Goal: Use online tool/utility: Utilize a website feature to perform a specific function

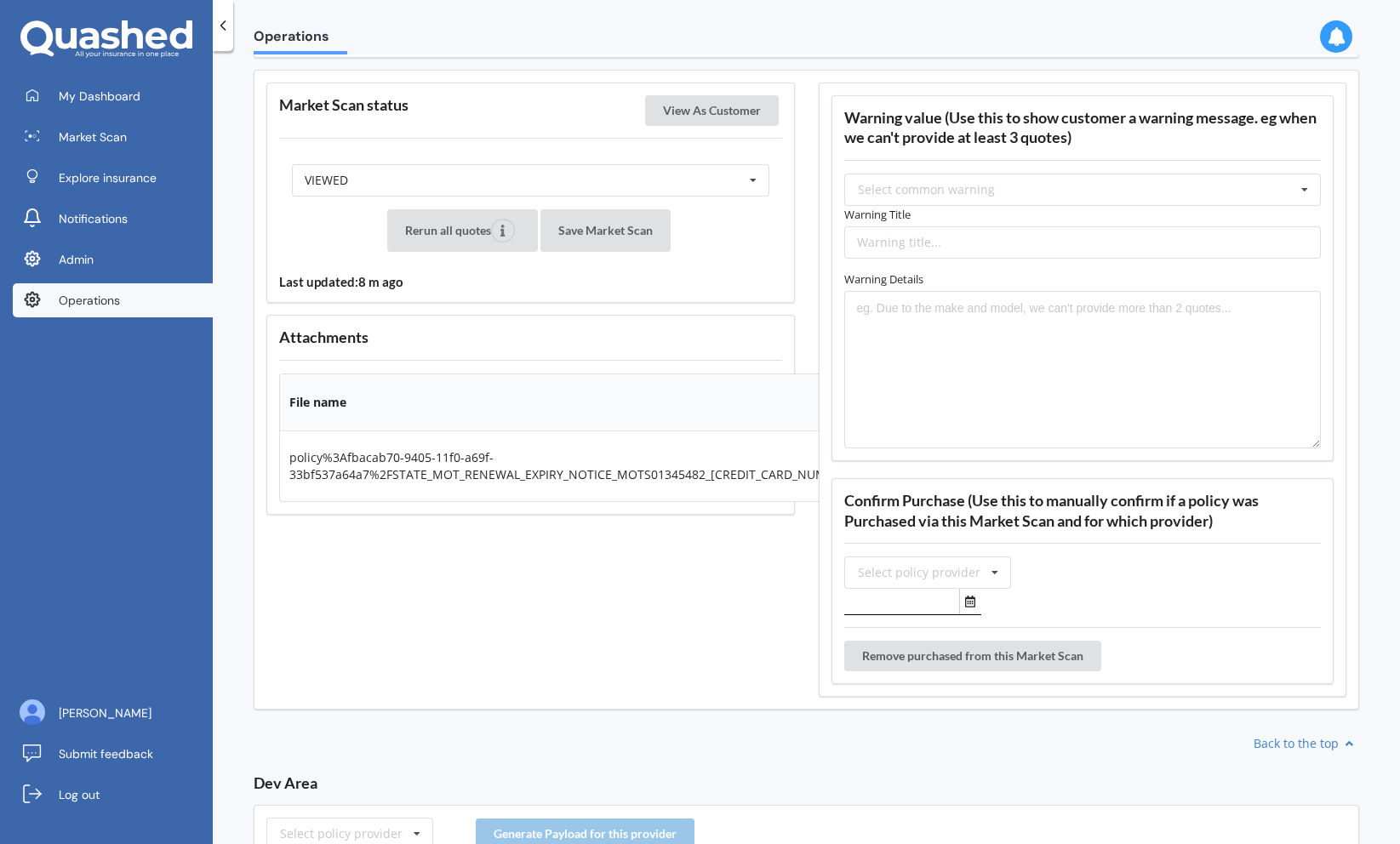
scroll to position [2043, 0]
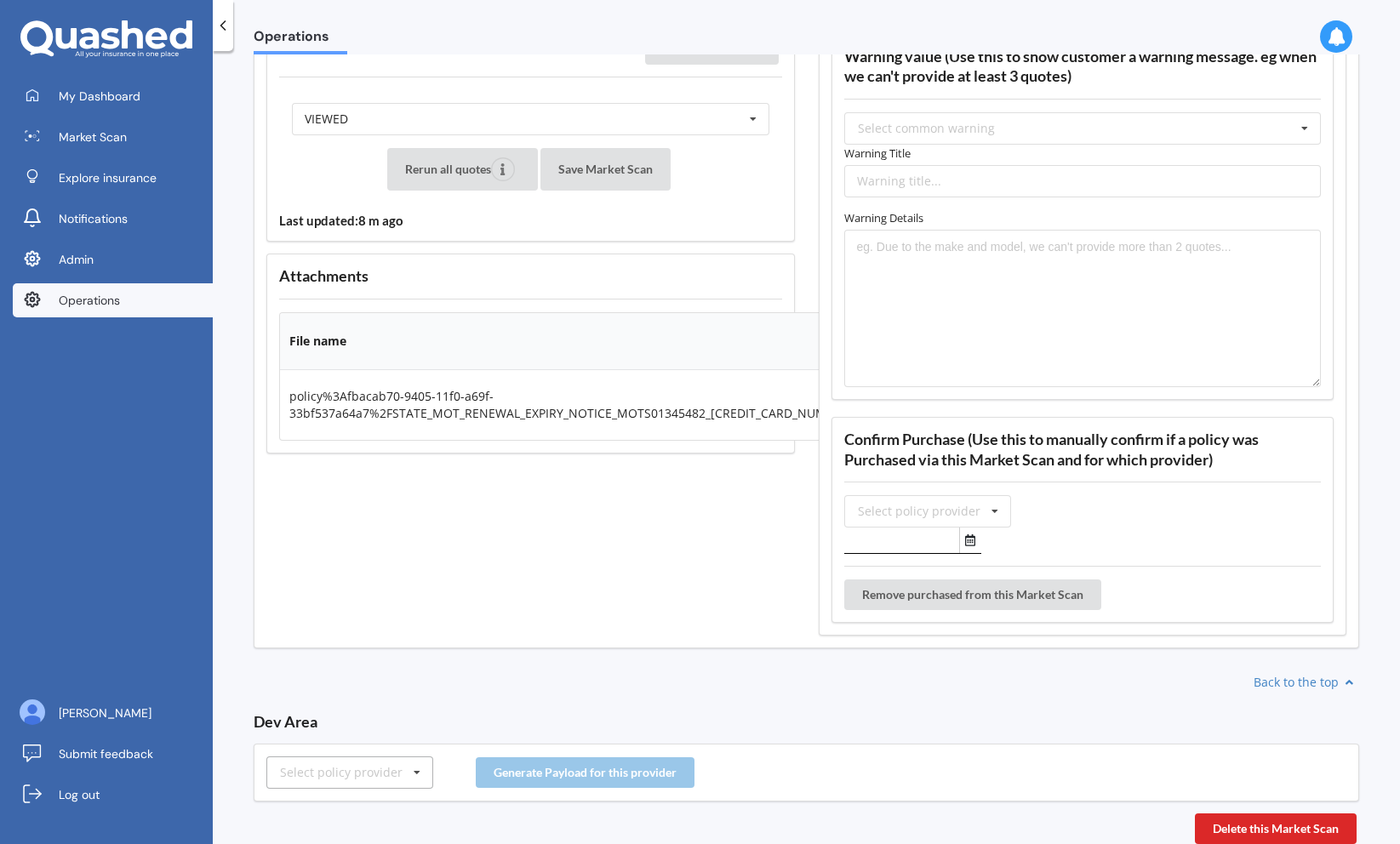
click at [341, 772] on div "Select policy provider" at bounding box center [341, 773] width 122 height 12
click at [361, 678] on div "AMP" at bounding box center [350, 678] width 165 height 32
click at [581, 777] on button "Generate Payload for this provider" at bounding box center [585, 772] width 219 height 31
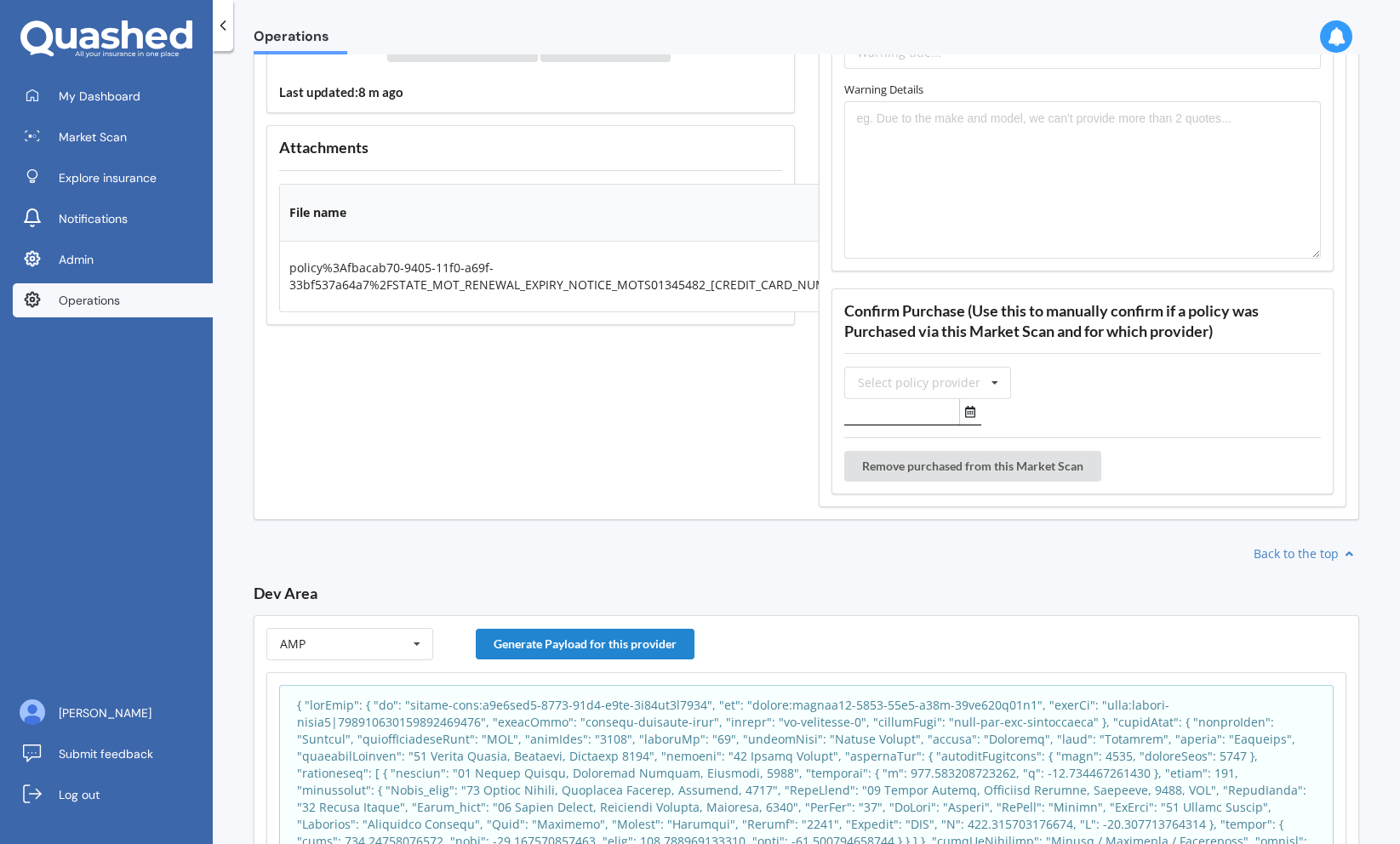
scroll to position [2343, 0]
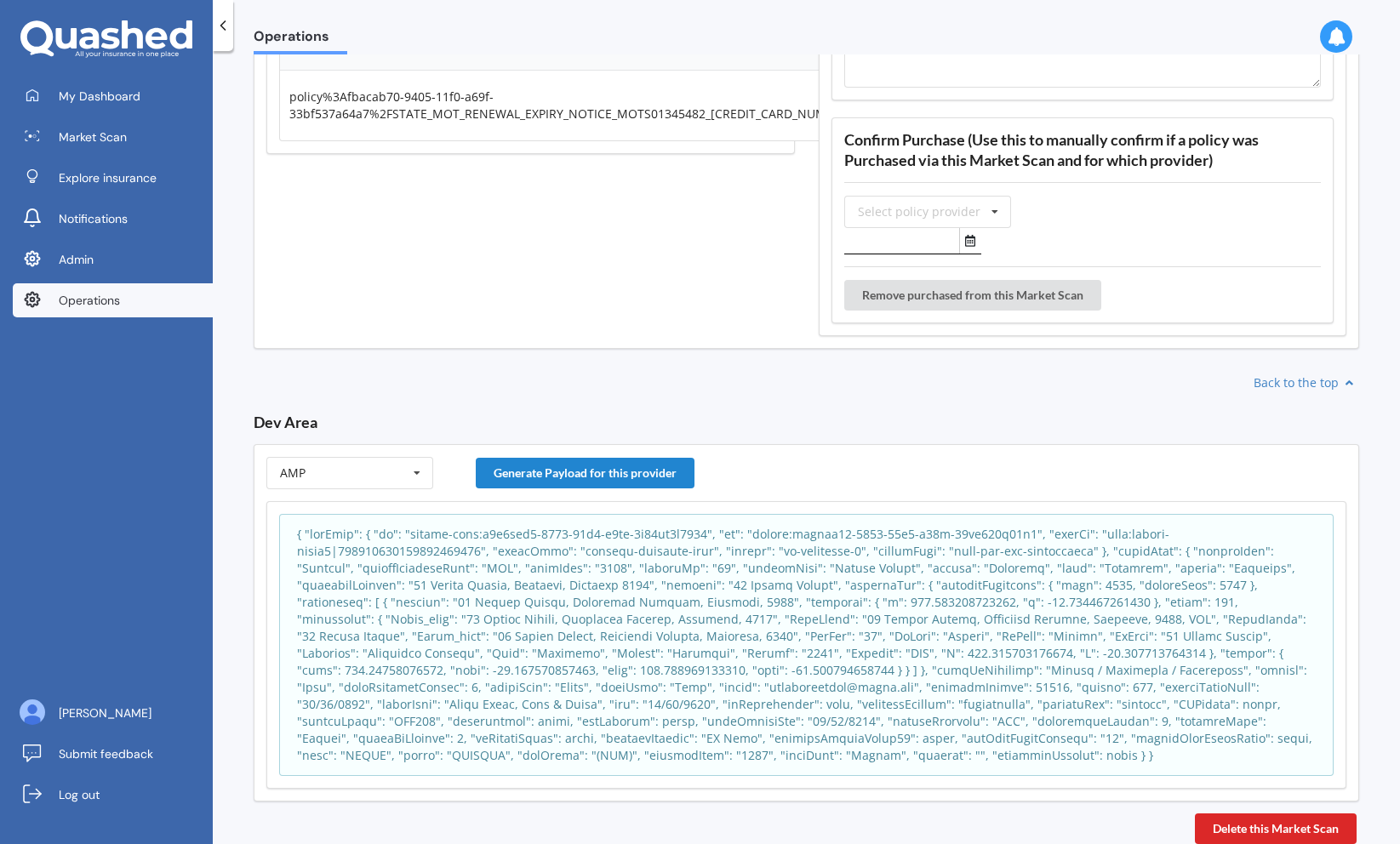
click at [993, 611] on p at bounding box center [806, 645] width 1018 height 239
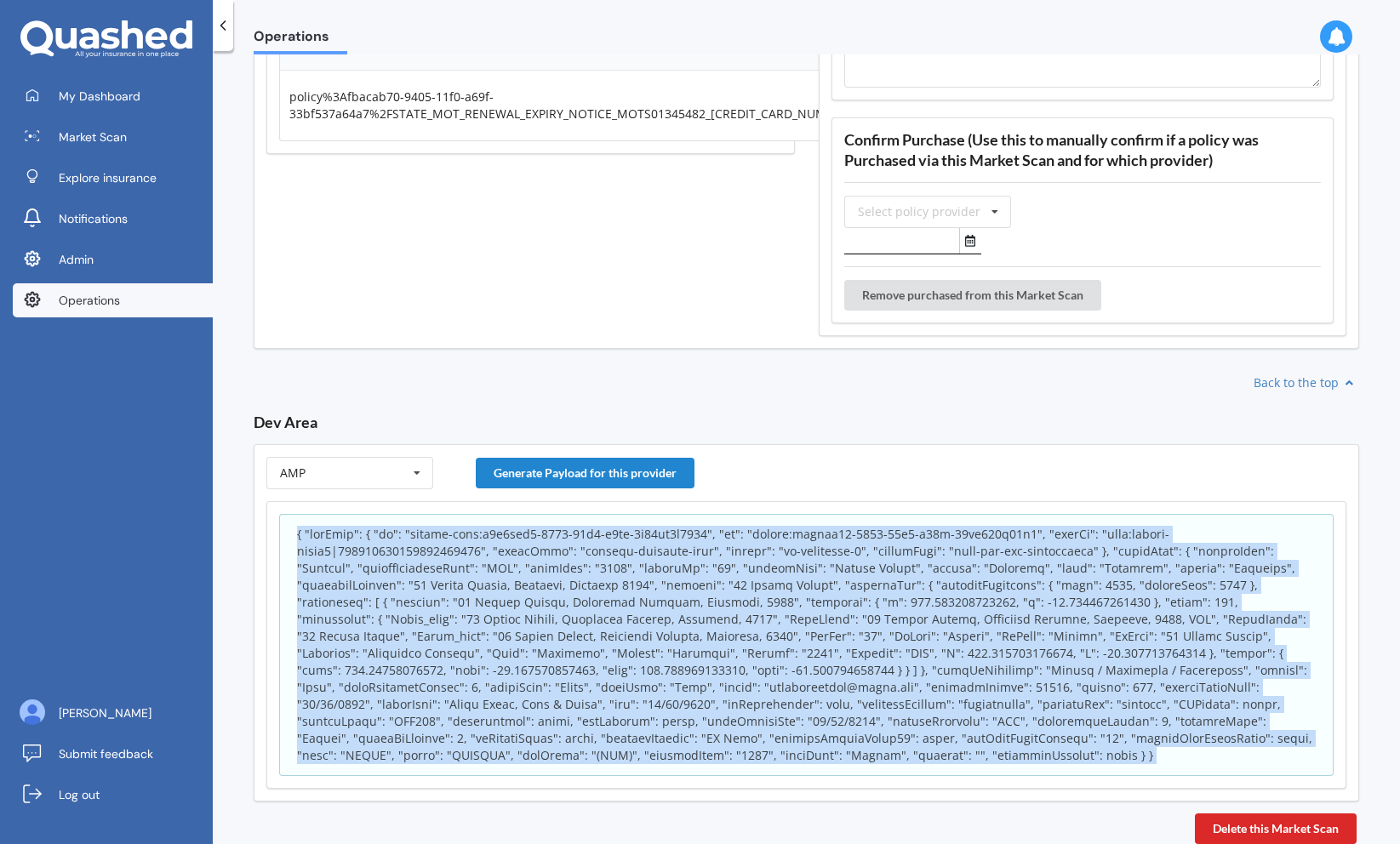
click at [997, 611] on p at bounding box center [806, 645] width 1018 height 239
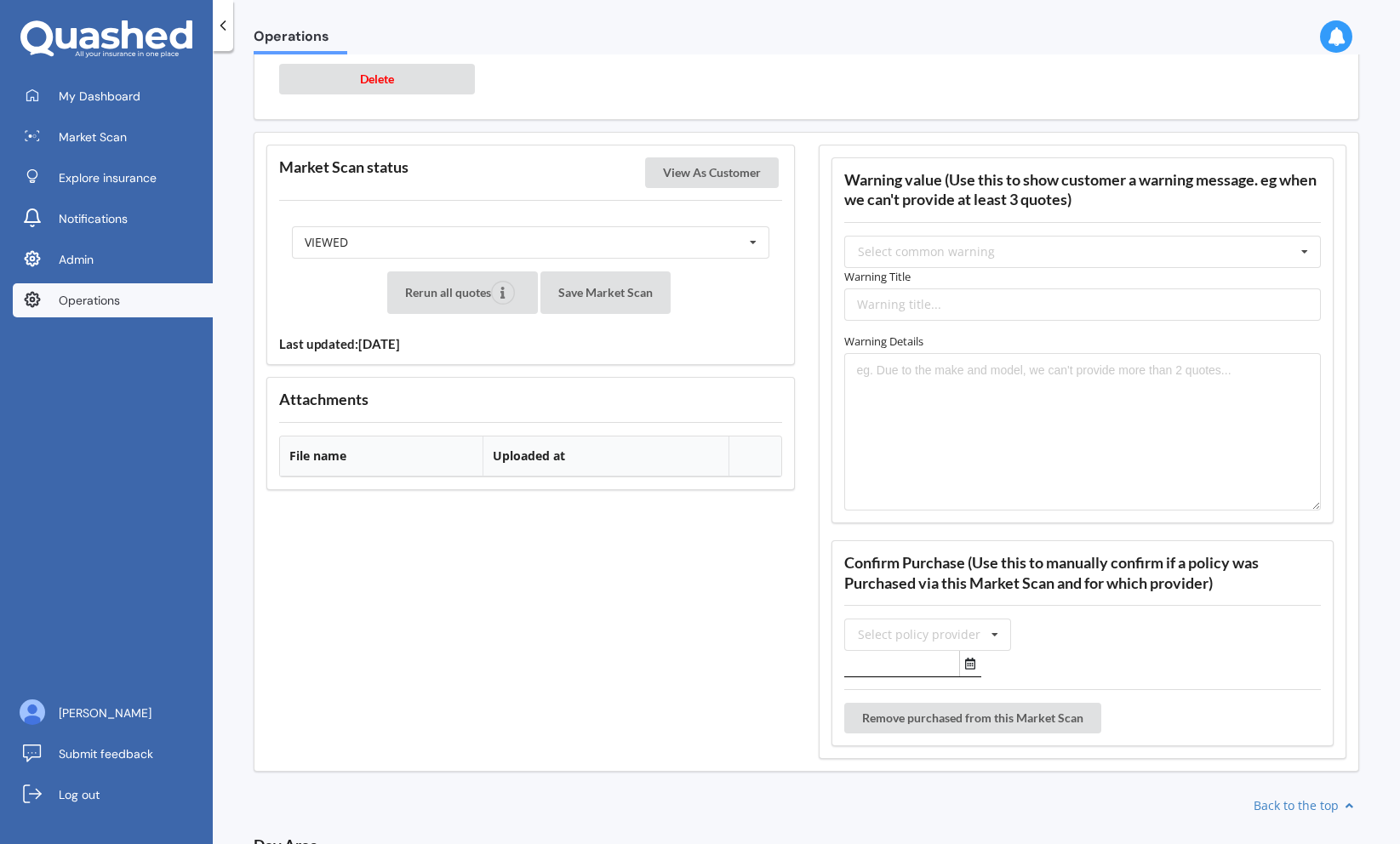
scroll to position [2060, 0]
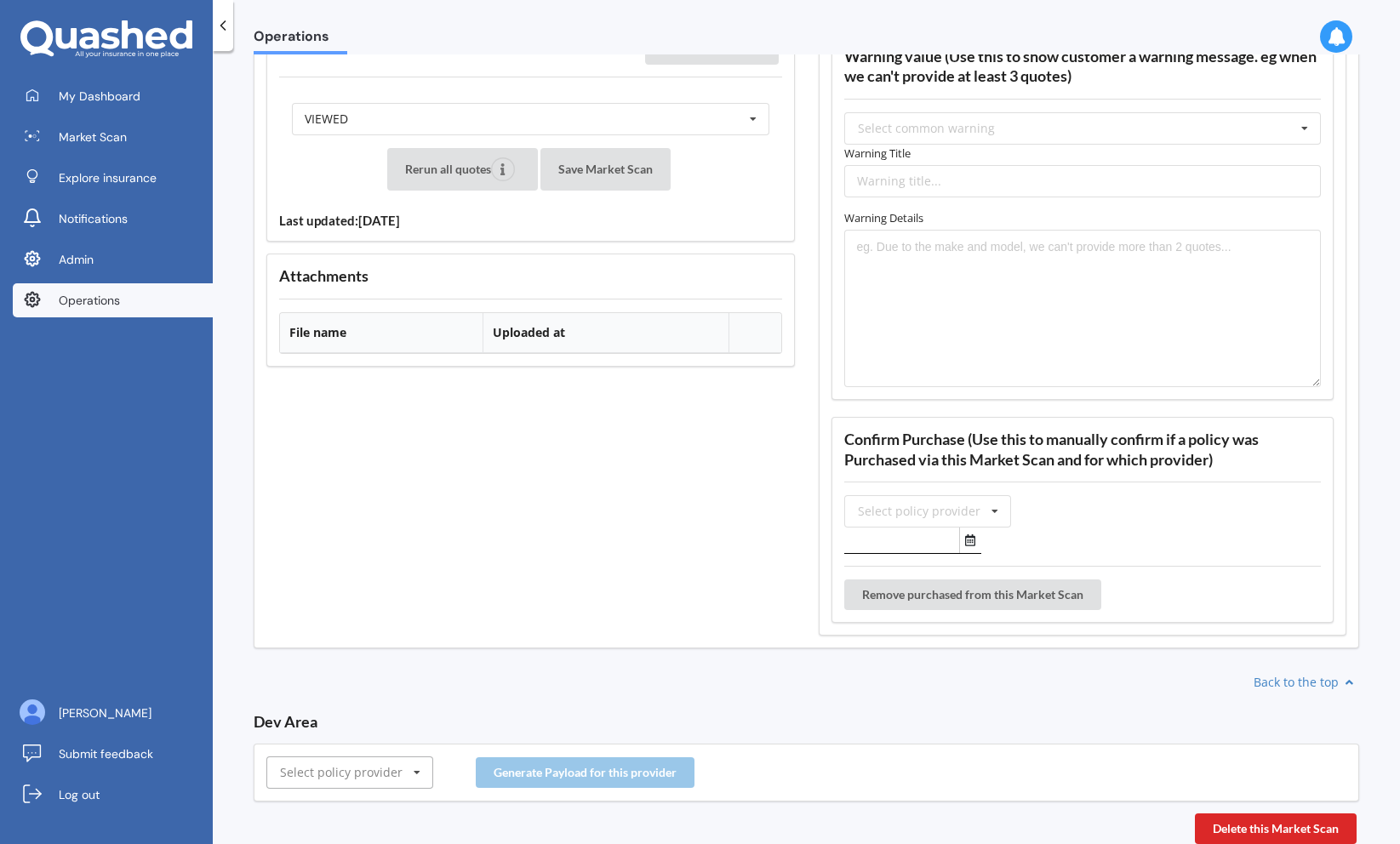
click at [362, 782] on input "text" at bounding box center [351, 772] width 165 height 31
type input "amp"
click at [389, 737] on div "AMP" at bounding box center [350, 742] width 165 height 32
click at [552, 766] on button "Generate Payload for this provider" at bounding box center [585, 772] width 219 height 31
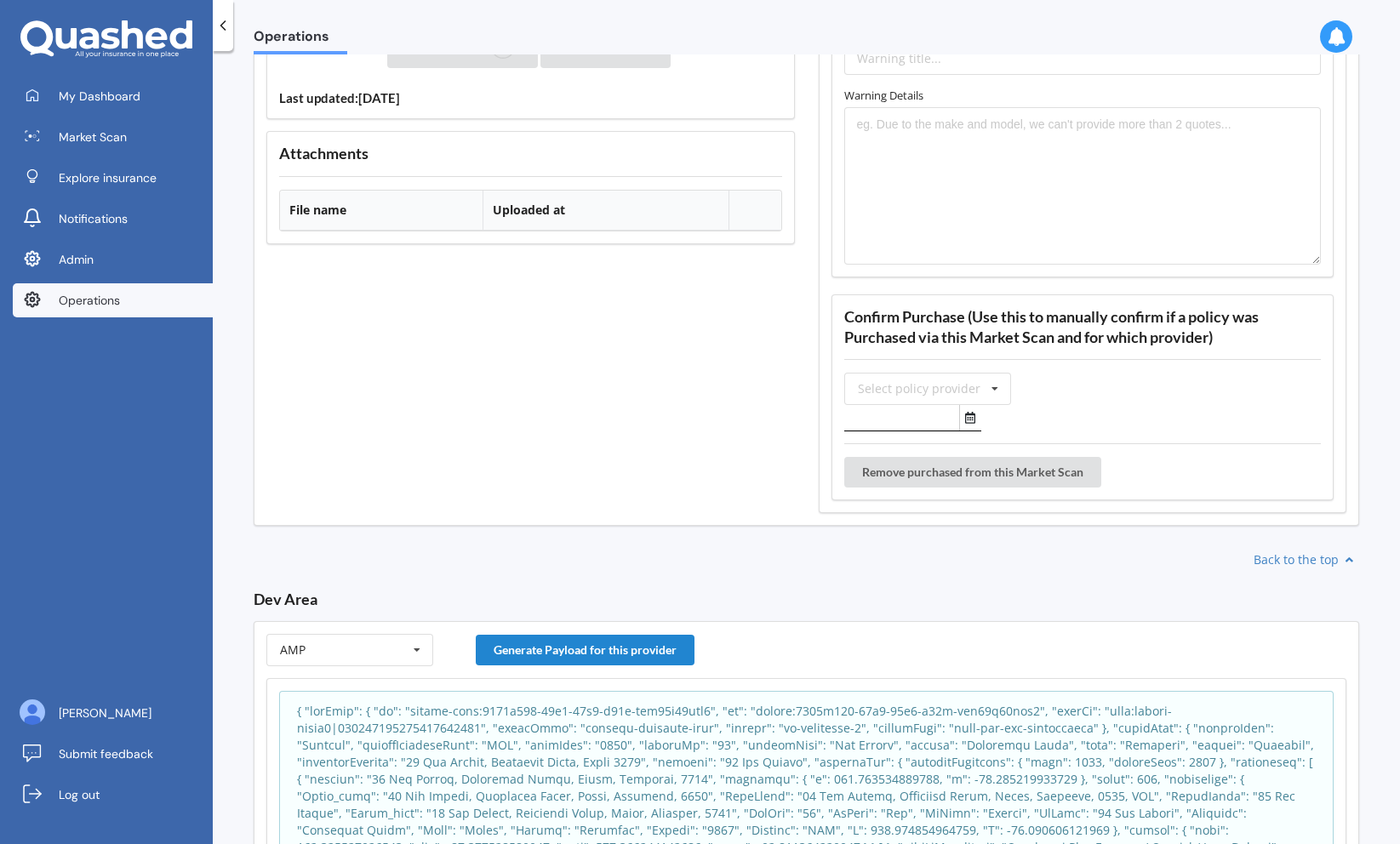
scroll to position [2360, 0]
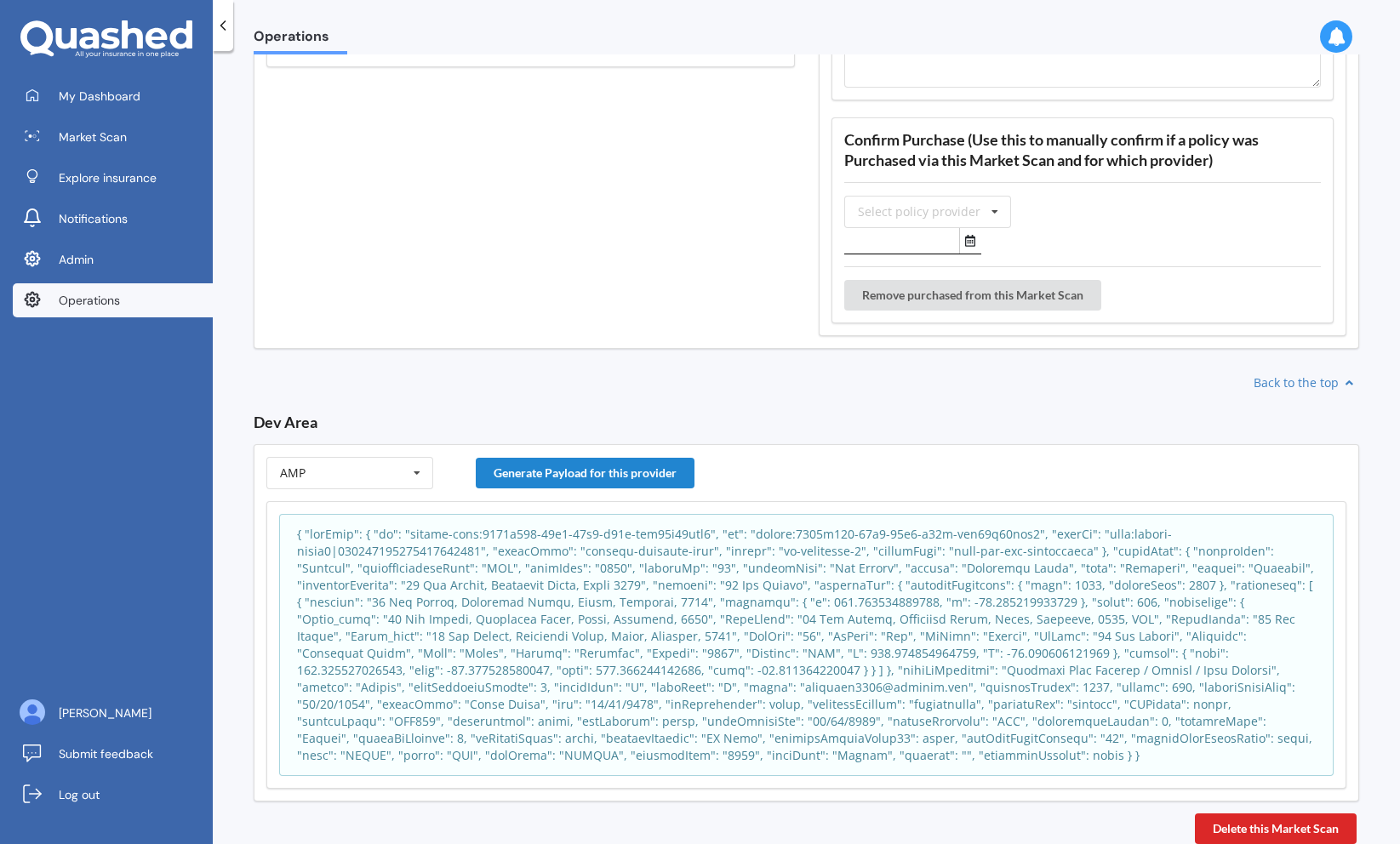
click at [492, 663] on p at bounding box center [806, 645] width 1018 height 239
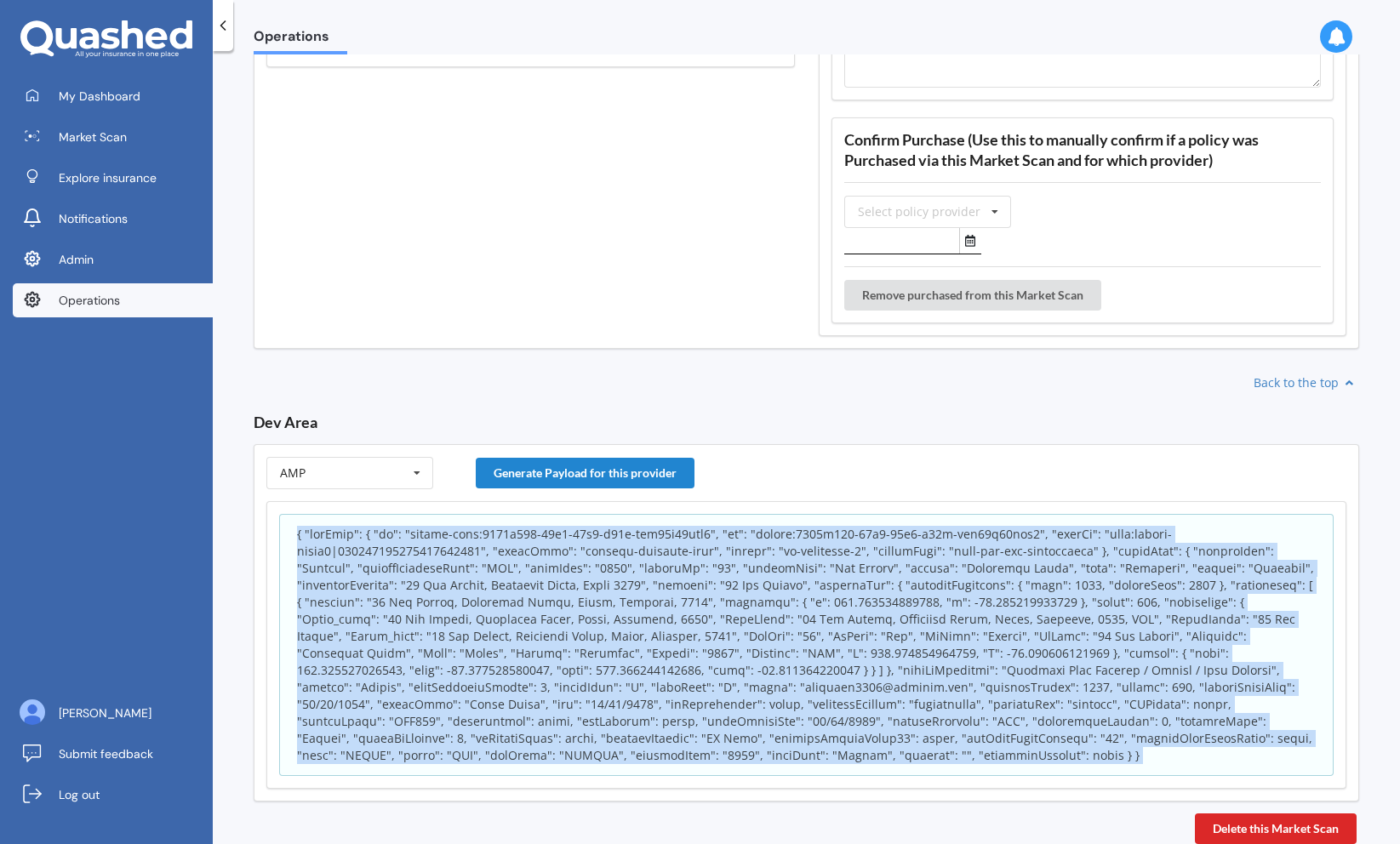
click at [492, 663] on p at bounding box center [806, 645] width 1018 height 239
copy body "{ "appInfo": { "id": "policy-scan:7039f690-92b8-11f0-a19d-fdb69c35aef6", "sk": …"
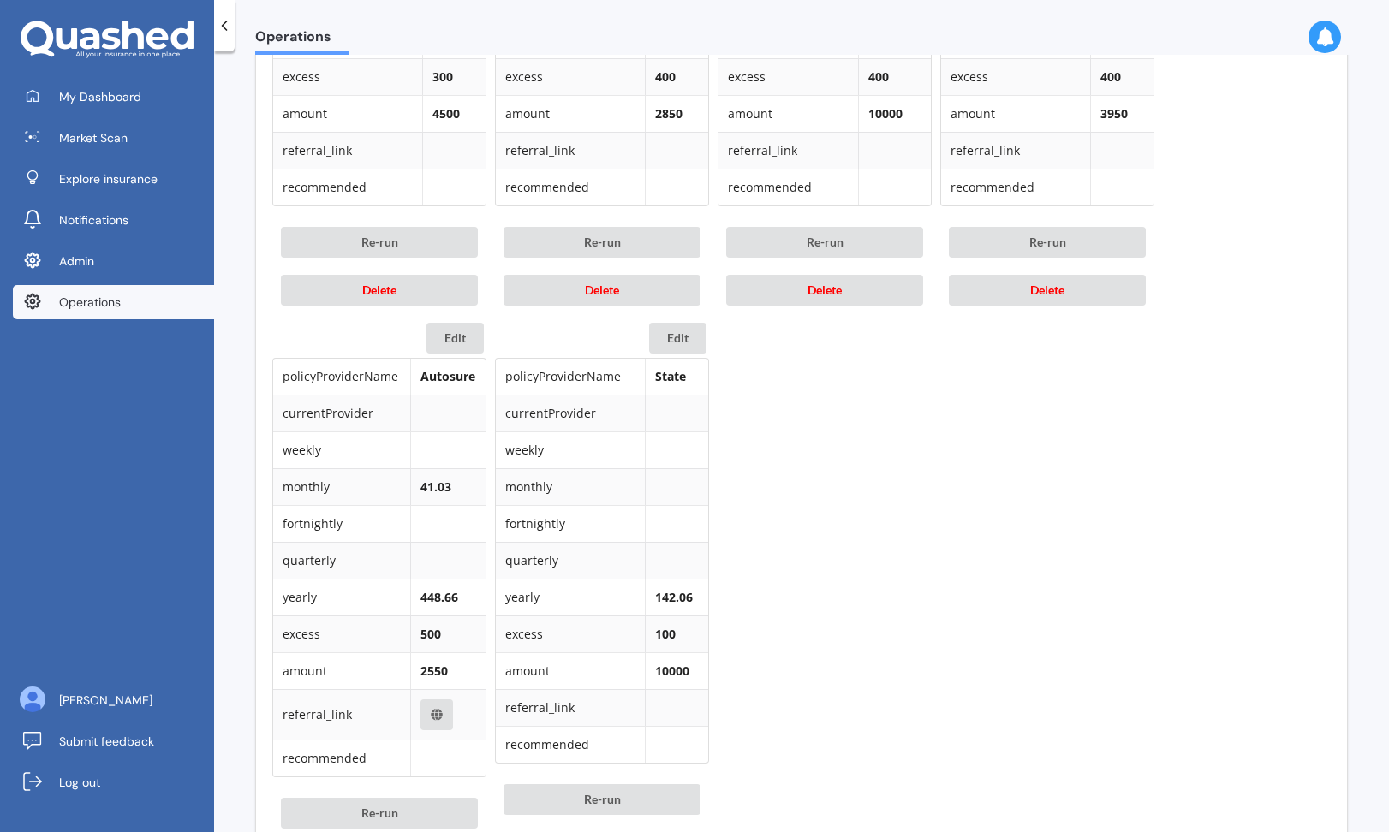
scroll to position [2072, 0]
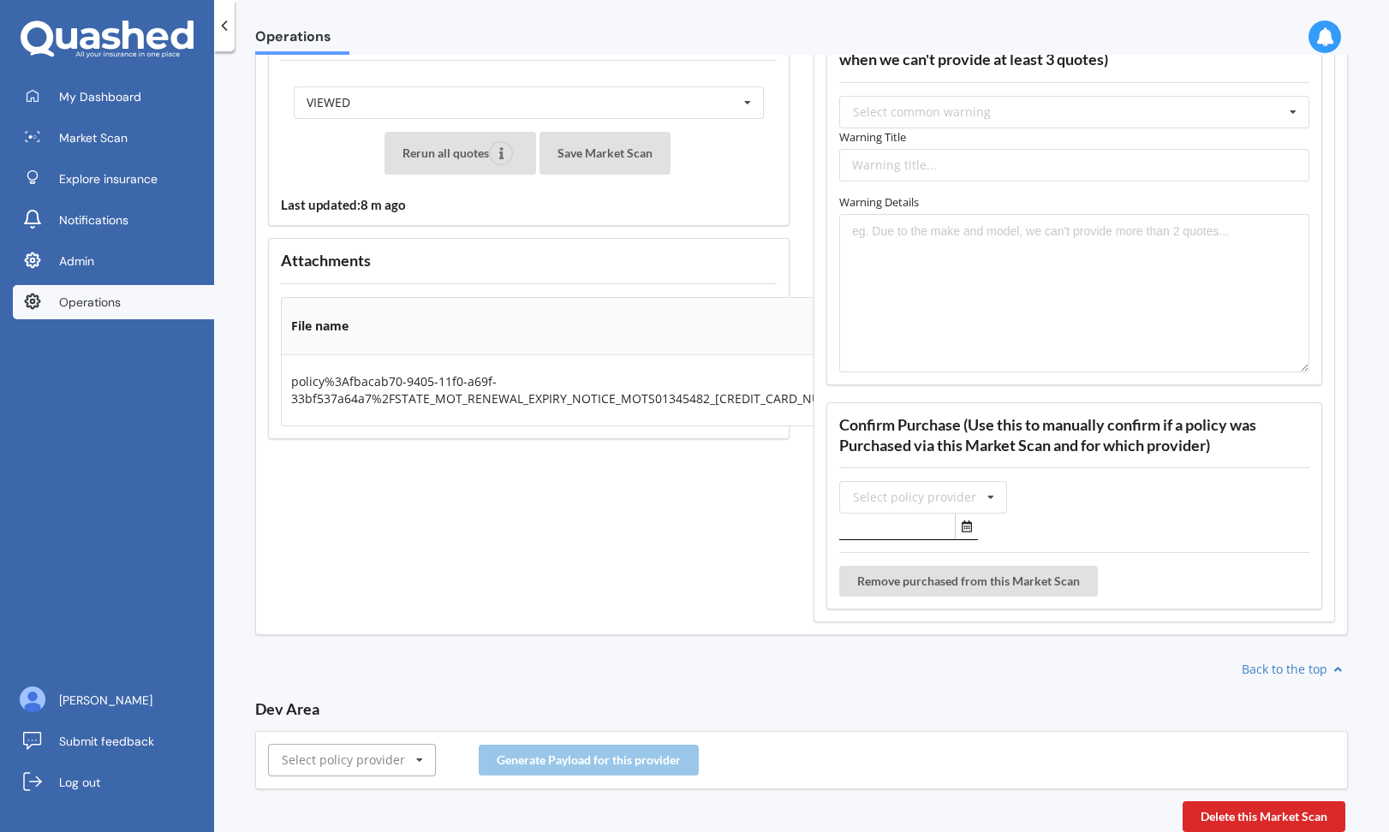
click at [396, 768] on input "text" at bounding box center [353, 760] width 166 height 31
type input "a"
click at [342, 672] on div "AMP" at bounding box center [352, 665] width 166 height 32
click at [528, 756] on button "Generate Payload for this provider" at bounding box center [589, 760] width 220 height 31
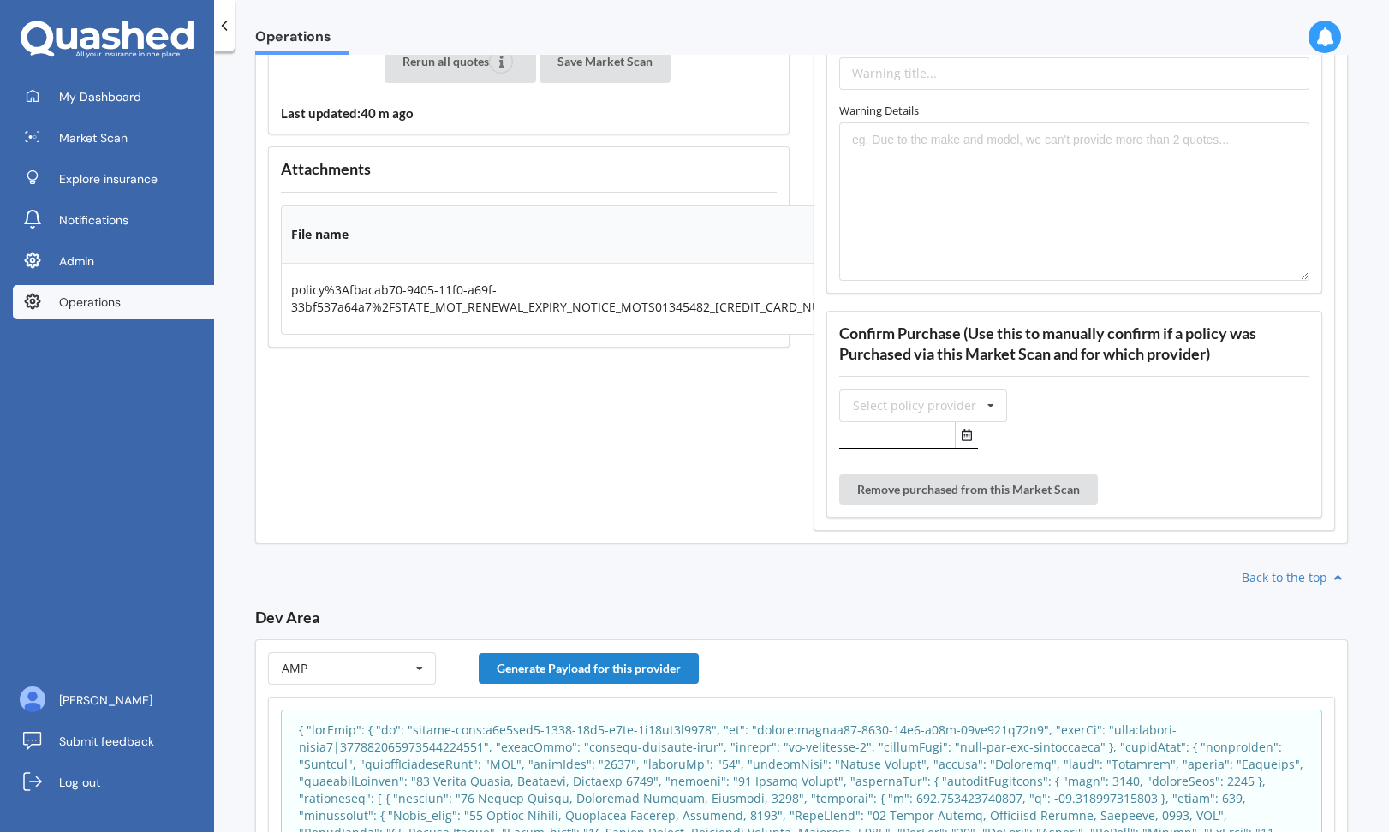
scroll to position [2374, 0]
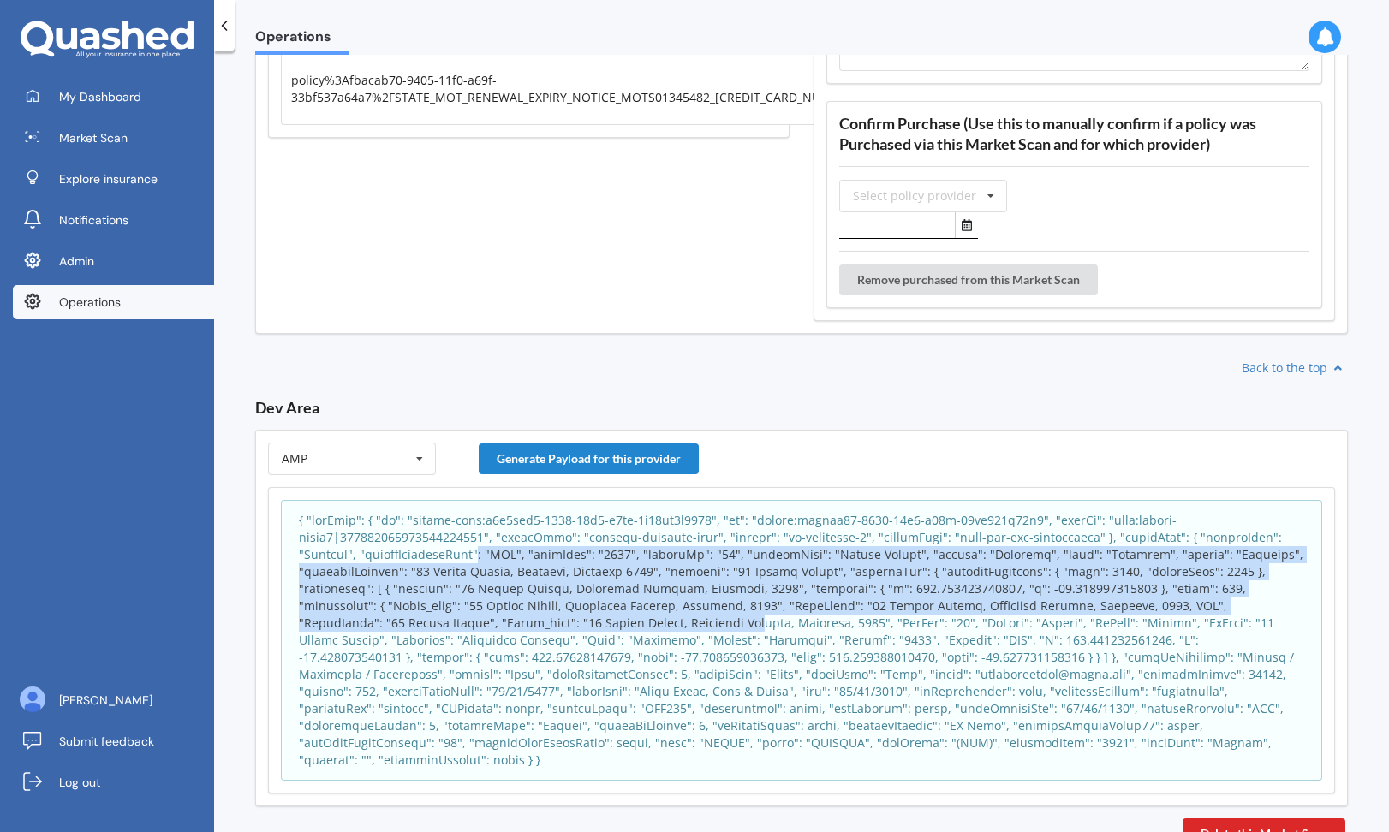
drag, startPoint x: 475, startPoint y: 559, endPoint x: 628, endPoint y: 619, distance: 163.8
click at [628, 619] on p at bounding box center [801, 640] width 1005 height 257
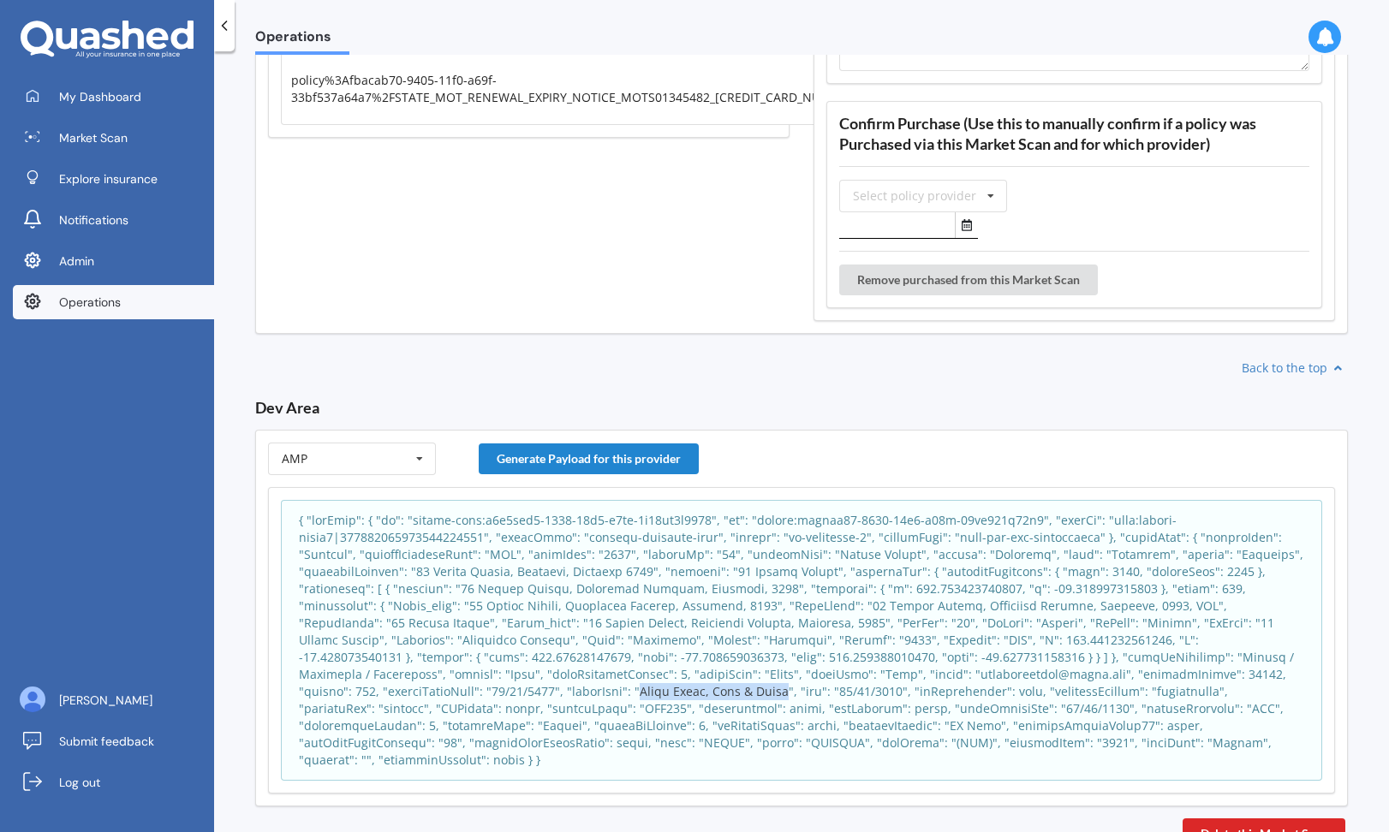
drag, startPoint x: 588, startPoint y: 693, endPoint x: 457, endPoint y: 697, distance: 131.1
click at [457, 697] on p at bounding box center [801, 640] width 1005 height 257
copy p "Third Party, Fire & Theft"
click at [673, 565] on p at bounding box center [801, 640] width 1005 height 257
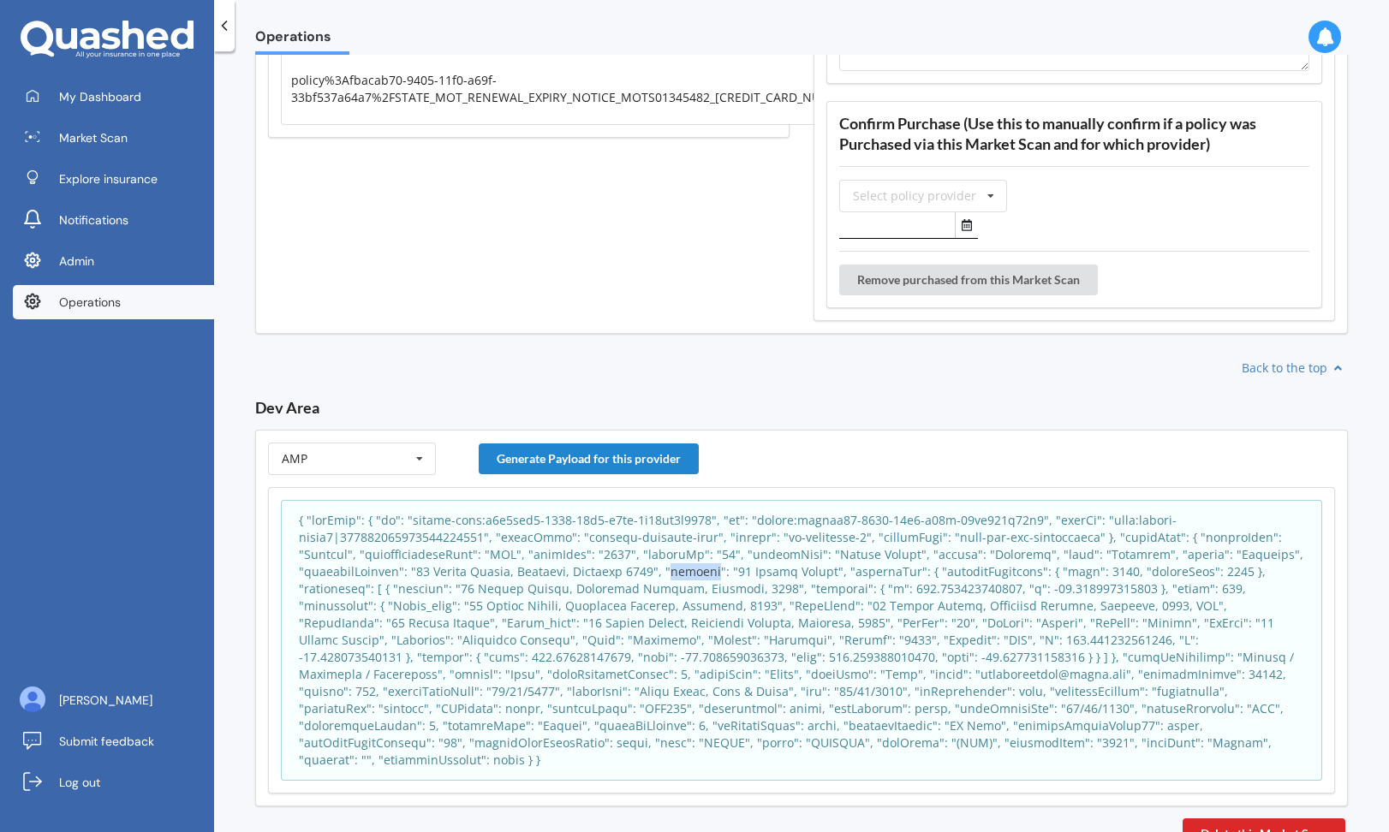
click at [673, 565] on p at bounding box center [801, 640] width 1005 height 257
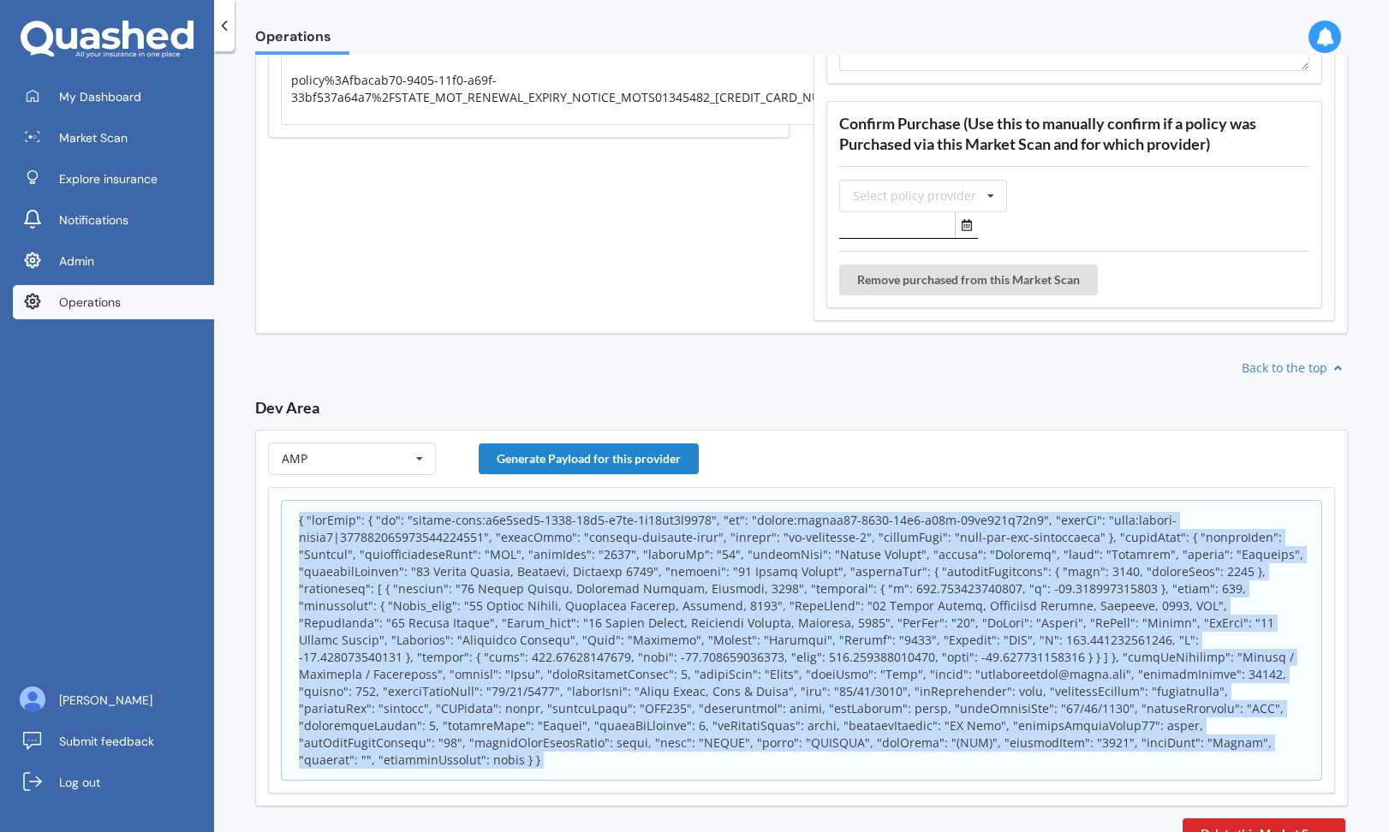
click at [673, 565] on p at bounding box center [801, 640] width 1005 height 257
copy body "{ "appInfo": { "id": "policy-scan:a0a2bde0-9406-11f0-b5be-7f85cd6d5097", "sk": …"
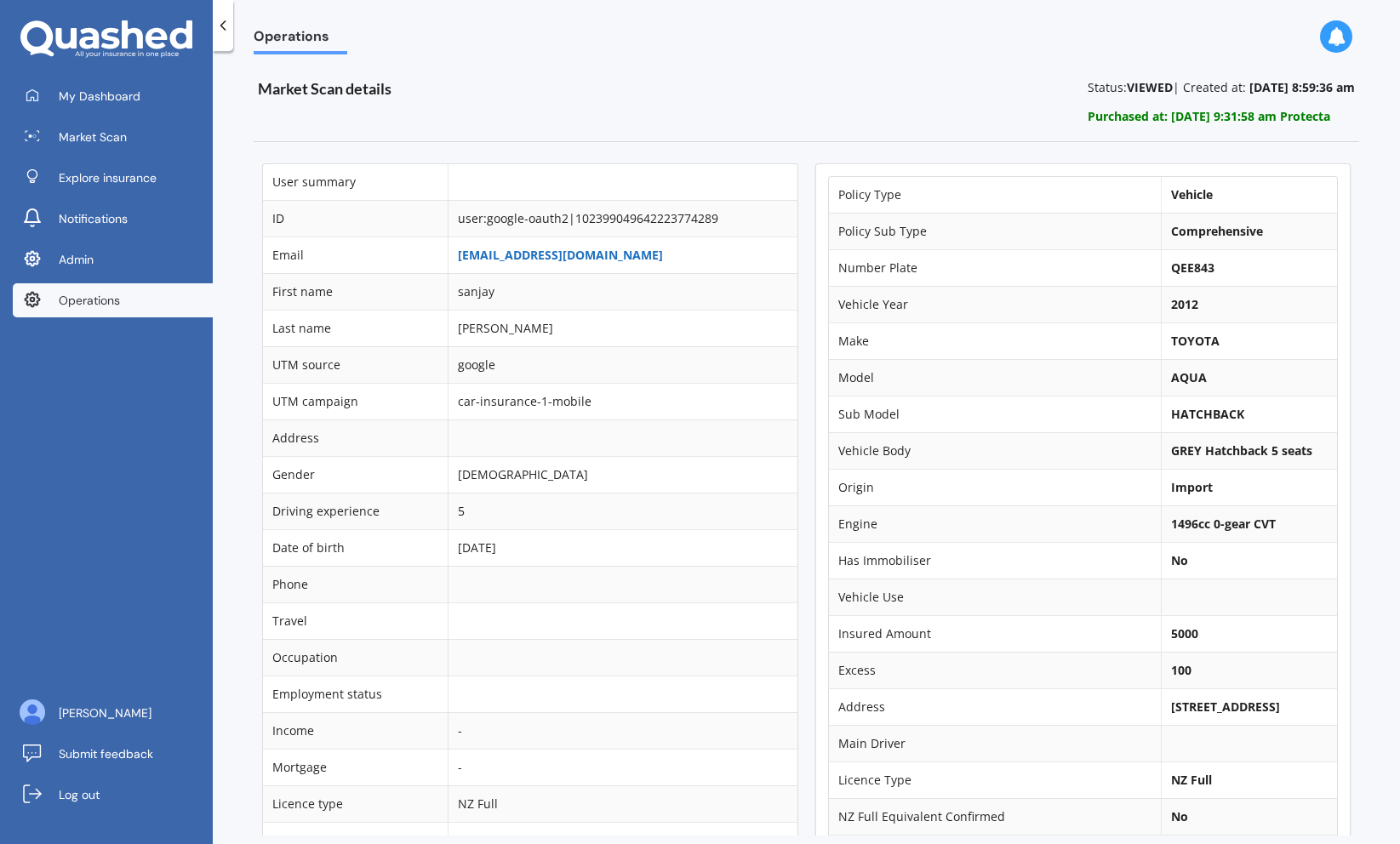
click at [515, 251] on link "sanjaybattan121@gmail.com" at bounding box center [560, 254] width 205 height 16
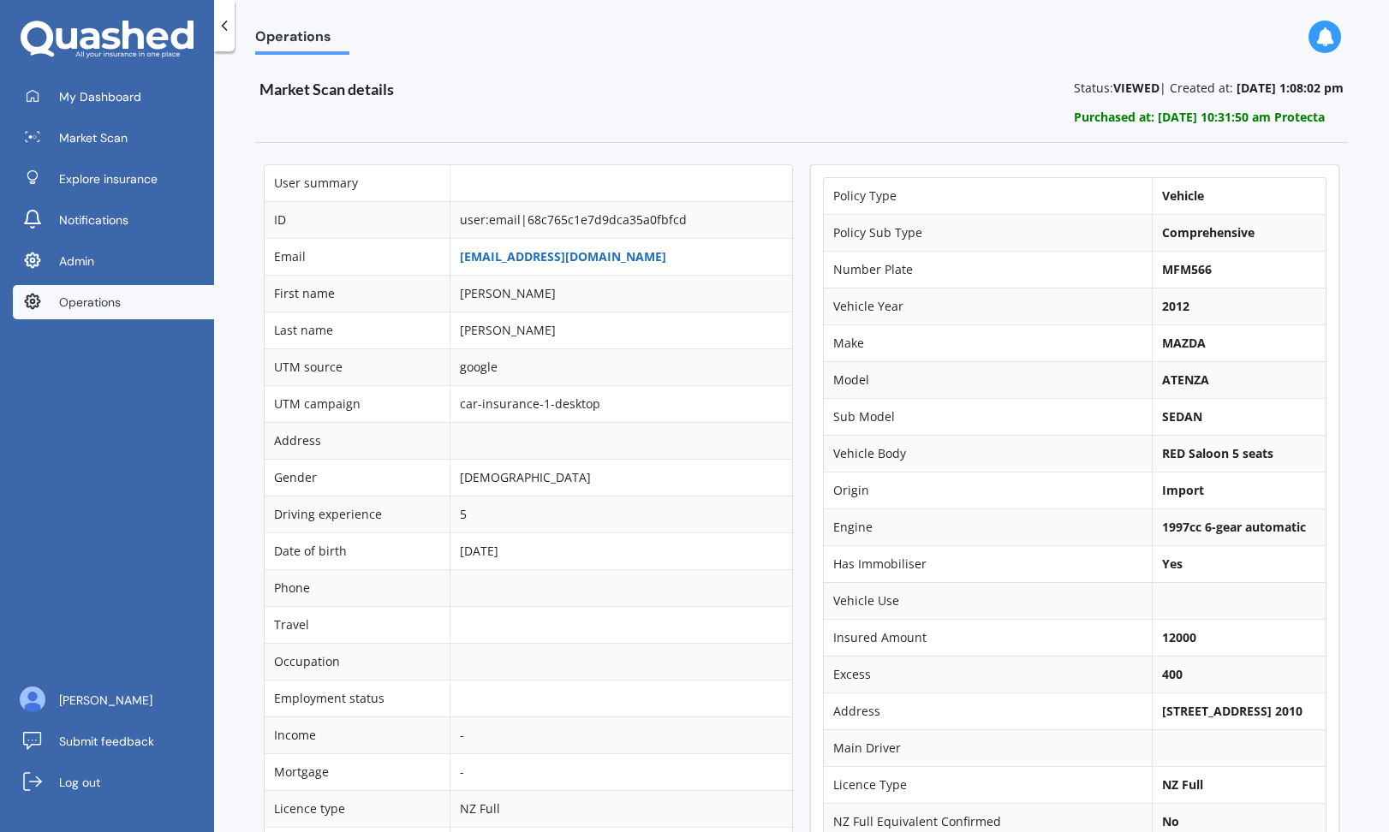
click at [534, 255] on link "[EMAIL_ADDRESS][DOMAIN_NAME]" at bounding box center [563, 256] width 206 height 16
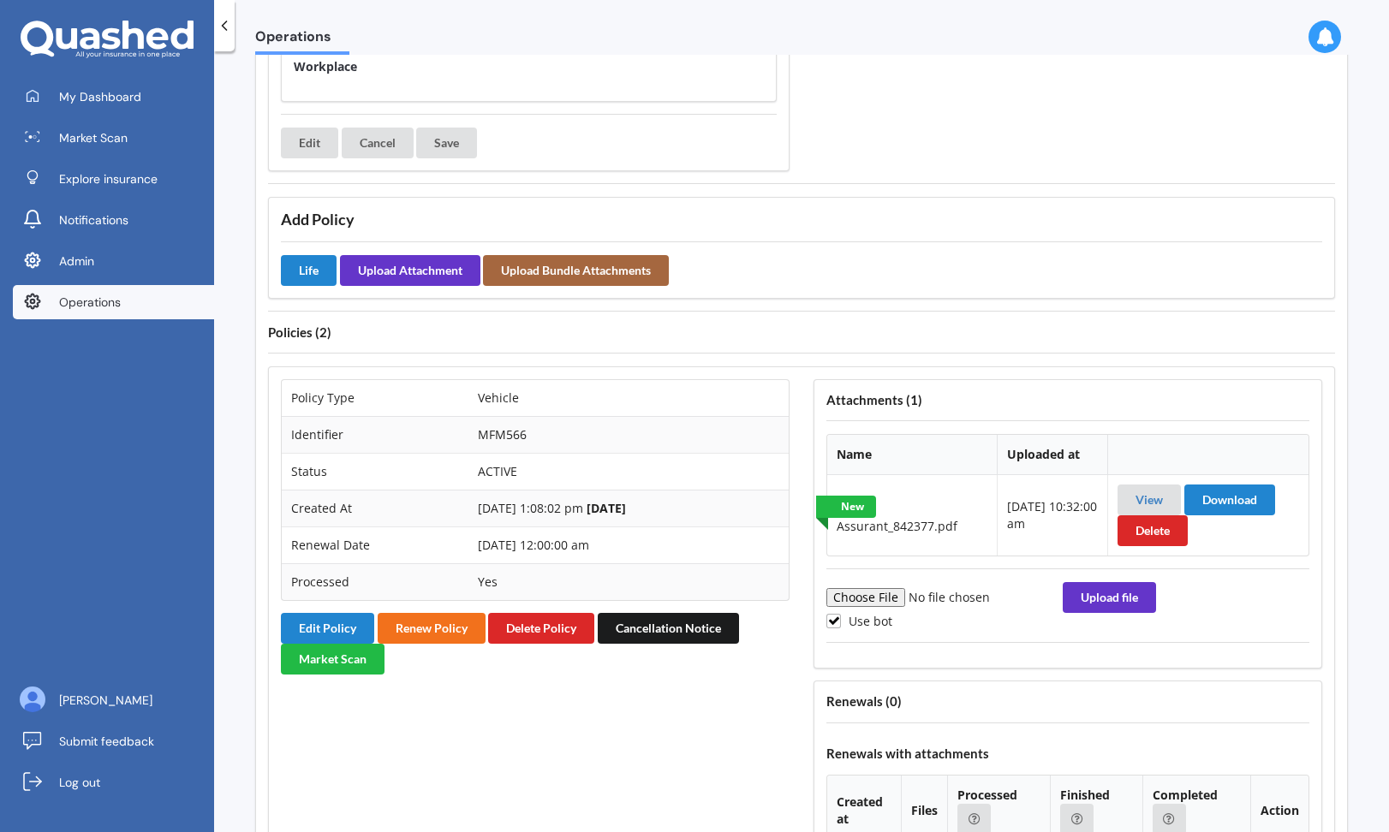
scroll to position [1115, 0]
